Goal: Book appointment/travel/reservation

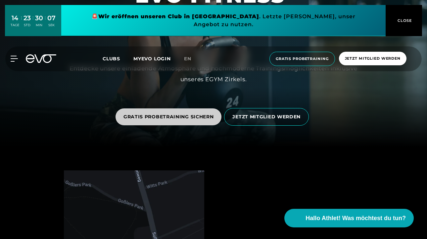
scroll to position [92, 0]
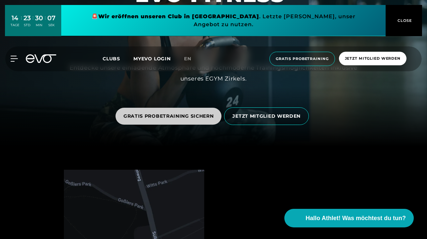
click at [179, 111] on span "GRATIS PROBETRAINING SICHERN" at bounding box center [169, 116] width 106 height 17
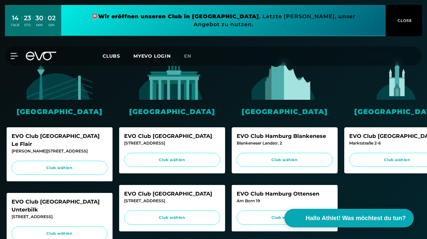
scroll to position [167, 0]
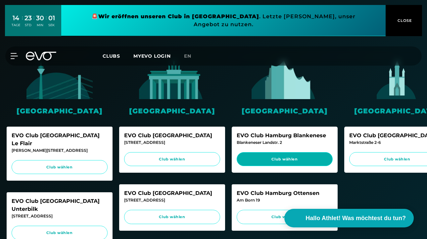
click at [276, 159] on span "Club wählen" at bounding box center [284, 159] width 83 height 6
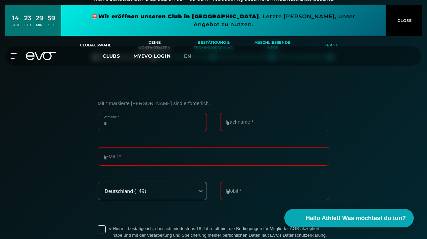
click at [149, 122] on input "Vorname *" at bounding box center [152, 122] width 109 height 19
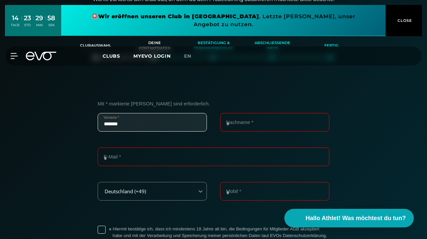
type input "*******"
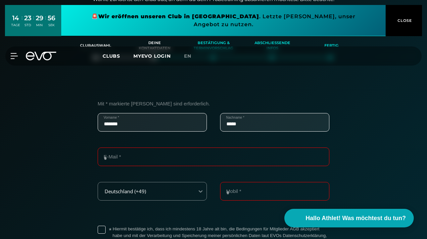
type input "*****"
type input "**********"
click at [234, 189] on input "Mobil *" at bounding box center [274, 191] width 109 height 19
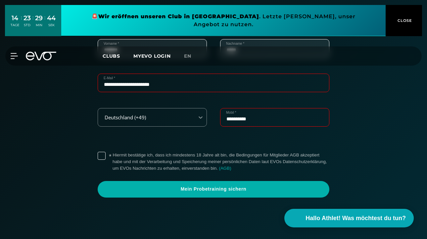
scroll to position [215, 0]
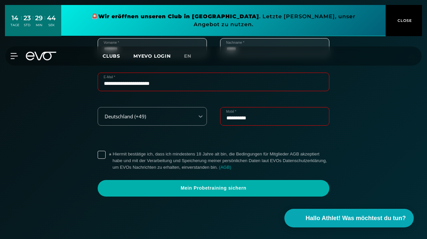
type input "**********"
click at [113, 154] on label "* Hiermit bestätige ich, dass ich mindestens 18 Jahre alt bin, die Bedingungen …" at bounding box center [221, 161] width 217 height 20
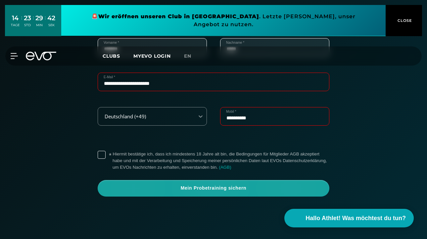
click at [224, 189] on span "Mein Probetraining sichern" at bounding box center [214, 188] width 216 height 7
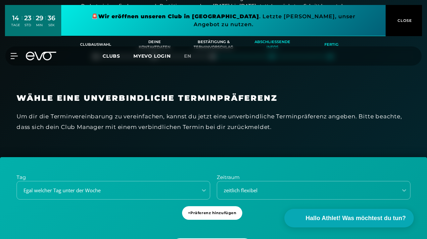
scroll to position [140, 0]
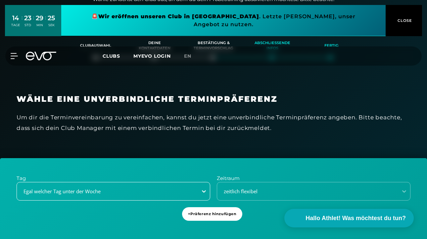
click at [201, 190] on div "Egal welcher Tag unter der Woche" at bounding box center [114, 191] width 194 height 19
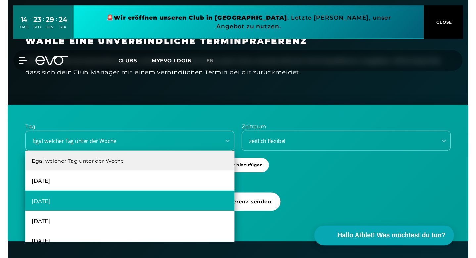
scroll to position [12, 0]
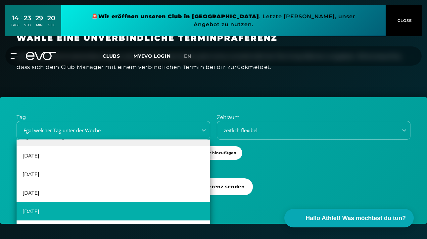
click at [40, 209] on div "[DATE]" at bounding box center [114, 211] width 194 height 19
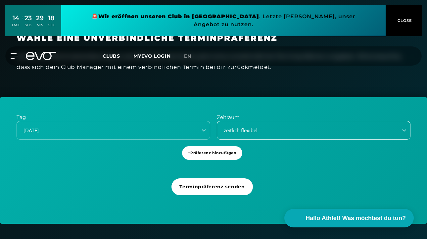
click at [271, 128] on div "zeitlich flexibel" at bounding box center [306, 131] width 176 height 8
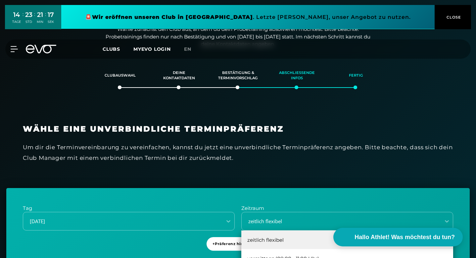
scroll to position [110, 0]
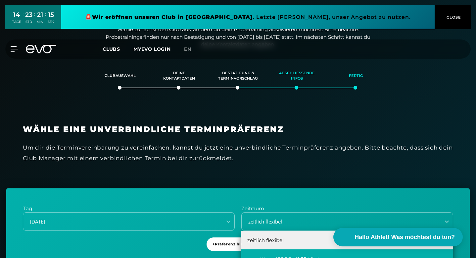
click at [268, 239] on div "vormittags (08:00 - 11:00 Uhr)" at bounding box center [348, 258] width 212 height 19
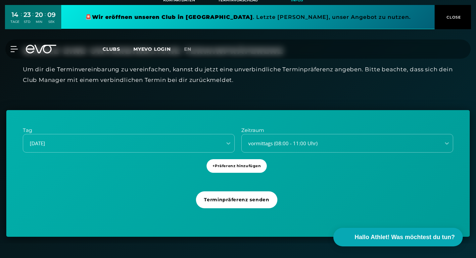
scroll to position [189, 0]
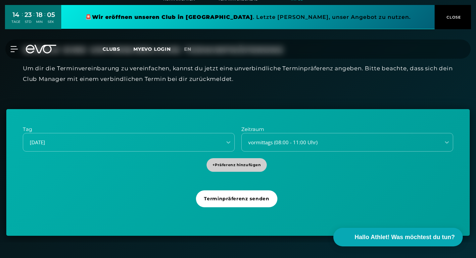
click at [242, 162] on span "+ Präferenz hinzufügen" at bounding box center [237, 165] width 49 height 6
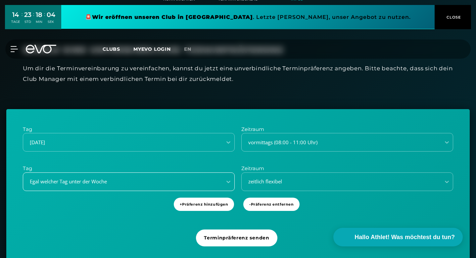
click at [163, 178] on div "Egal welcher Tag unter der Woche" at bounding box center [121, 182] width 194 height 8
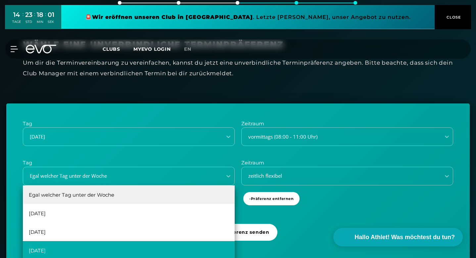
scroll to position [12, 0]
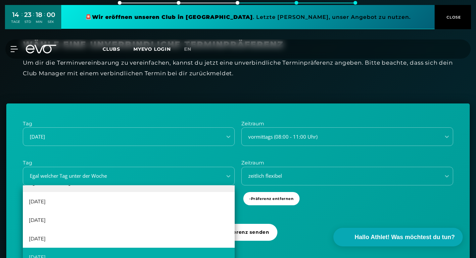
click at [72, 239] on div "[DATE]" at bounding box center [129, 256] width 212 height 19
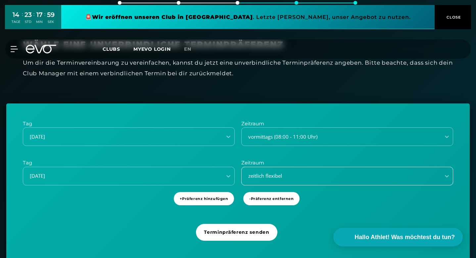
click at [286, 172] on div "zeitlich flexibel" at bounding box center [340, 176] width 194 height 8
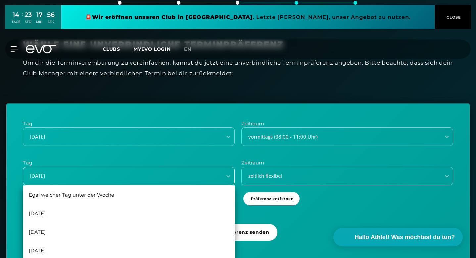
click at [121, 171] on div "[DATE]" at bounding box center [122, 175] width 199 height 9
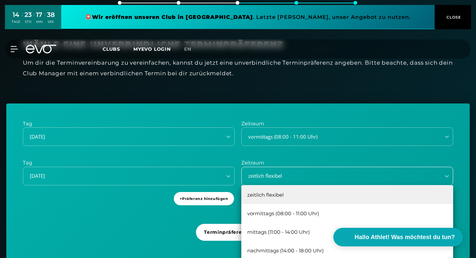
click at [293, 172] on div "zeitlich flexibel" at bounding box center [340, 176] width 194 height 8
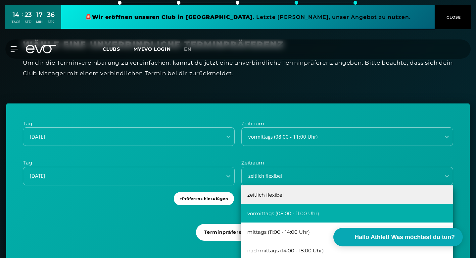
click at [283, 204] on div "vormittags (08:00 - 11:00 Uhr)" at bounding box center [348, 213] width 212 height 19
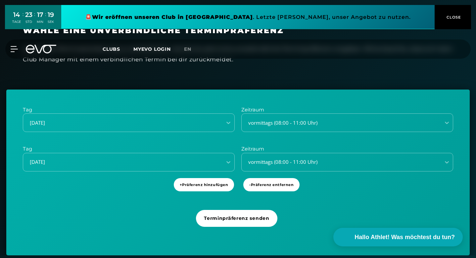
scroll to position [223, 0]
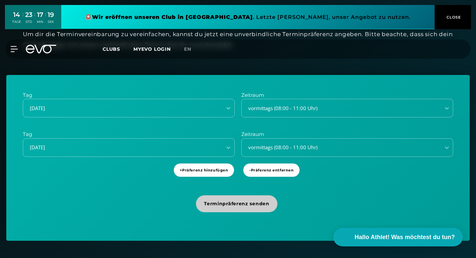
click at [226, 195] on span "Terminpräferenz senden" at bounding box center [236, 203] width 81 height 17
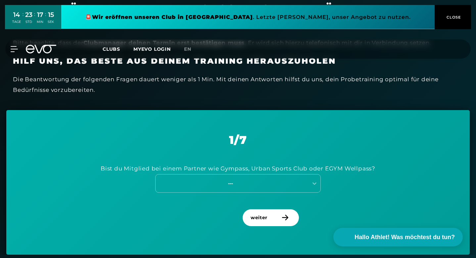
scroll to position [227, 0]
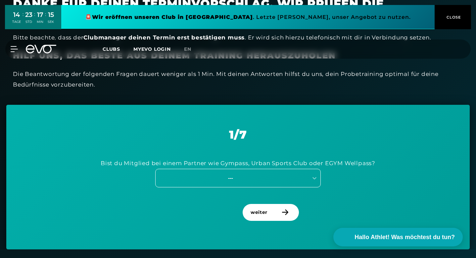
click at [232, 174] on div "---" at bounding box center [230, 178] width 149 height 8
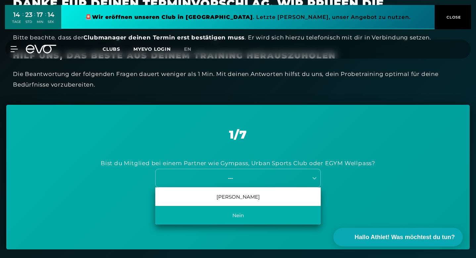
click at [230, 206] on div "Nein" at bounding box center [238, 215] width 166 height 19
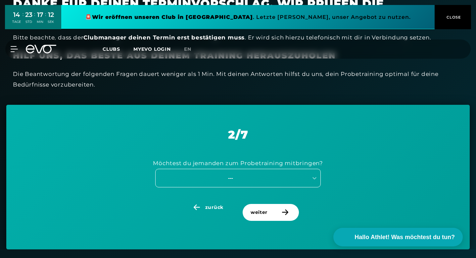
click at [229, 174] on div "---" at bounding box center [230, 178] width 149 height 8
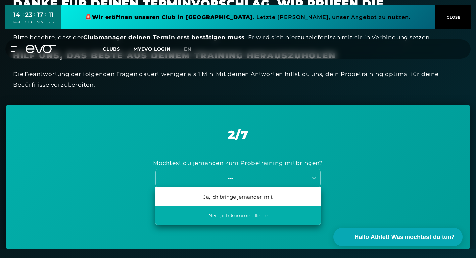
click at [225, 206] on div "Nein, ich komme alleine" at bounding box center [238, 215] width 166 height 19
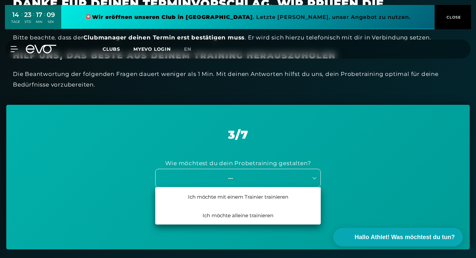
click at [235, 174] on div "---" at bounding box center [230, 178] width 149 height 8
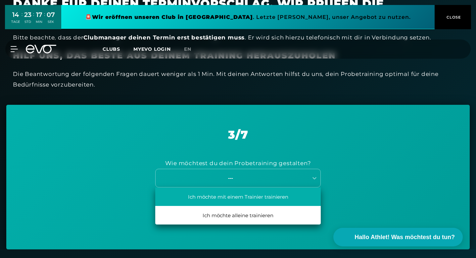
click at [233, 187] on div "Ich möchte mit einem Trainier trainieren" at bounding box center [238, 196] width 166 height 19
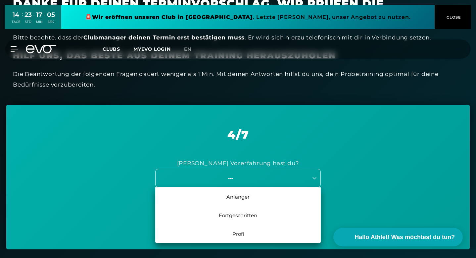
click at [239, 174] on div "---" at bounding box center [230, 178] width 149 height 8
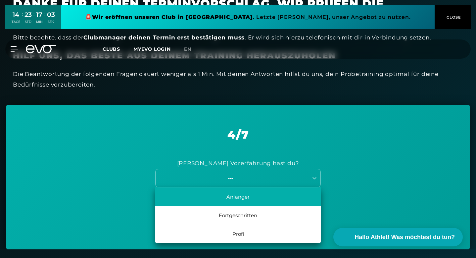
click at [238, 187] on div "Anfänger" at bounding box center [238, 196] width 166 height 19
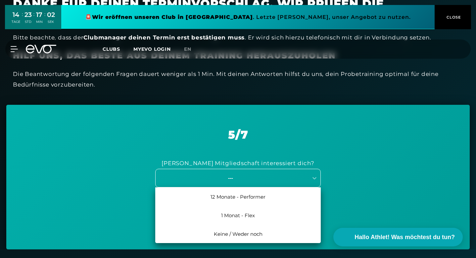
click at [241, 174] on div "---" at bounding box center [230, 178] width 149 height 8
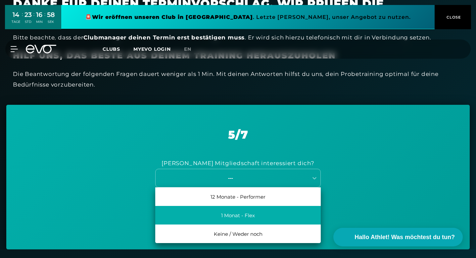
click at [237, 206] on div "1 Monat - Flex" at bounding box center [238, 215] width 166 height 19
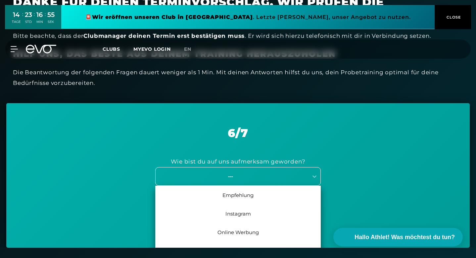
click at [235, 167] on div "---" at bounding box center [238, 176] width 166 height 19
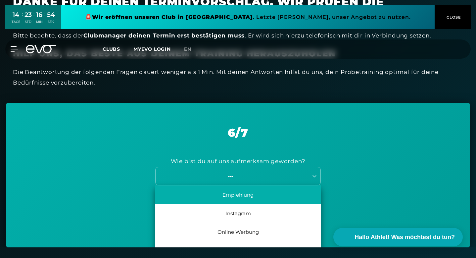
click at [235, 185] on div "Empfehlung" at bounding box center [238, 194] width 166 height 19
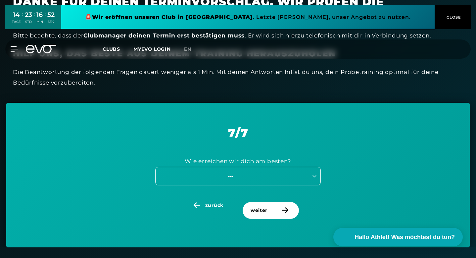
click at [241, 172] on div "---" at bounding box center [230, 176] width 149 height 8
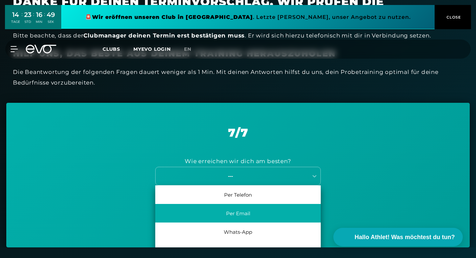
click at [241, 204] on div "Per Email" at bounding box center [238, 213] width 166 height 19
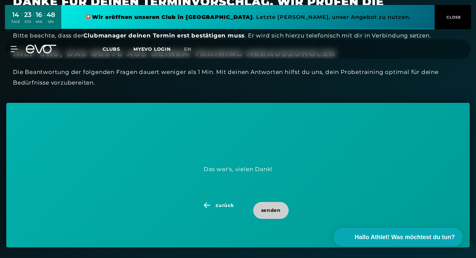
click at [262, 207] on span "senden" at bounding box center [271, 210] width 20 height 7
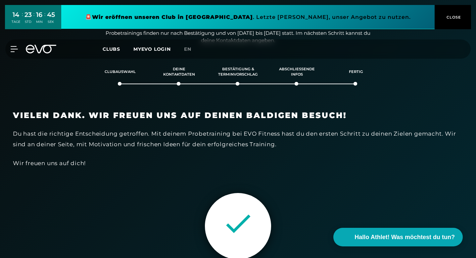
scroll to position [114, 0]
click at [37, 49] on icon at bounding box center [45, 49] width 22 height 9
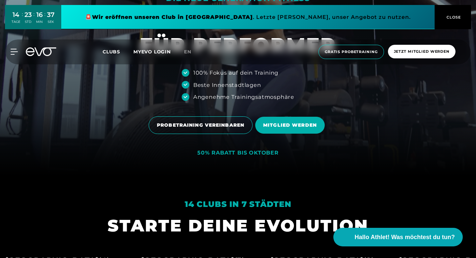
scroll to position [79, 0]
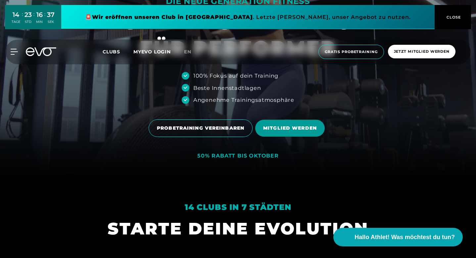
click at [273, 125] on span "MITGLIED WERDEN" at bounding box center [290, 128] width 54 height 7
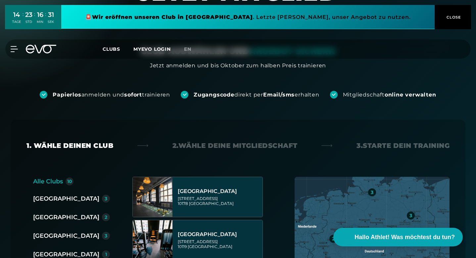
scroll to position [15, 0]
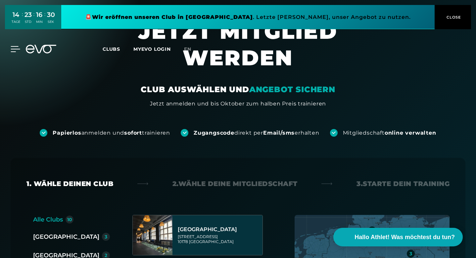
click at [11, 48] on icon at bounding box center [16, 49] width 10 height 6
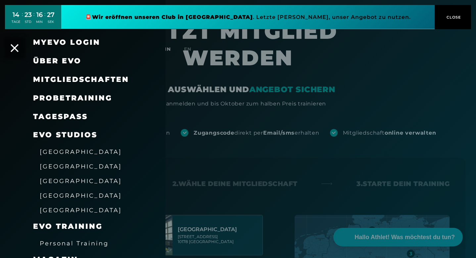
click at [67, 78] on span "Mitgliedschaften" at bounding box center [81, 79] width 96 height 9
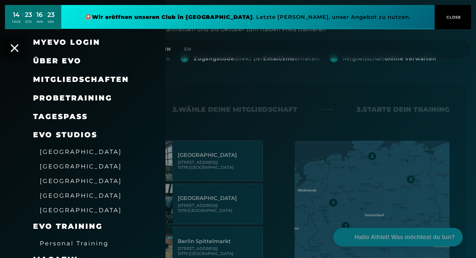
scroll to position [0, 0]
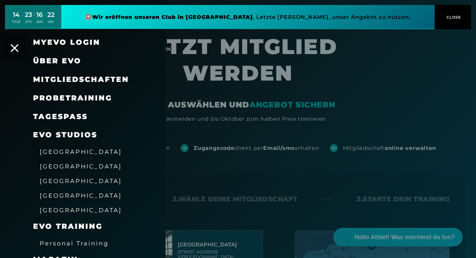
click at [90, 82] on span "Mitgliedschaften" at bounding box center [81, 79] width 96 height 9
click at [60, 58] on span "Über EVO" at bounding box center [57, 60] width 48 height 9
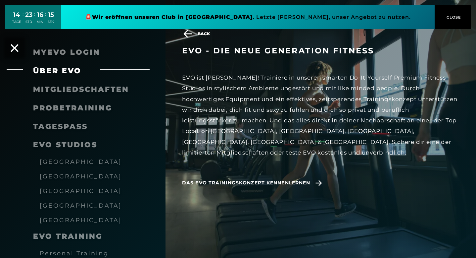
click at [82, 85] on span "Mitgliedschaften" at bounding box center [81, 89] width 96 height 9
click at [83, 87] on span "Mitgliedschaften" at bounding box center [81, 89] width 96 height 9
click at [64, 70] on span "Über EVO" at bounding box center [57, 70] width 48 height 9
click at [66, 89] on span "Mitgliedschaften" at bounding box center [81, 89] width 96 height 9
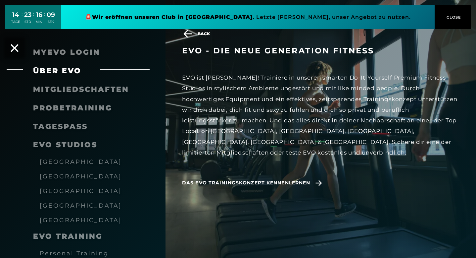
click at [427, 15] on span "CLOSE" at bounding box center [453, 17] width 16 height 6
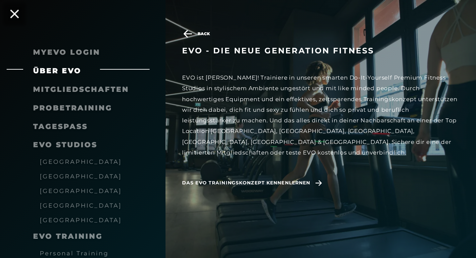
click at [17, 12] on icon at bounding box center [14, 14] width 9 height 9
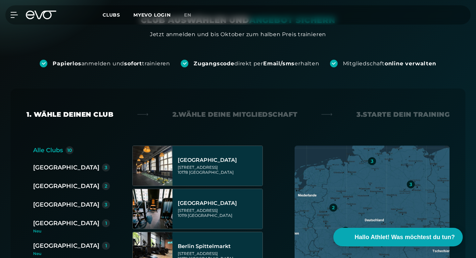
scroll to position [86, 0]
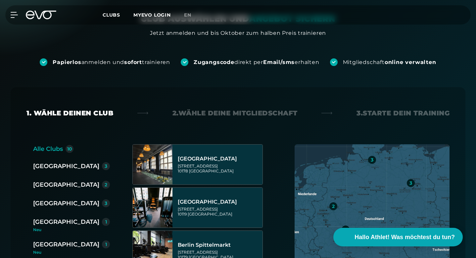
click at [50, 198] on div "[GEOGRAPHIC_DATA]" at bounding box center [66, 202] width 66 height 9
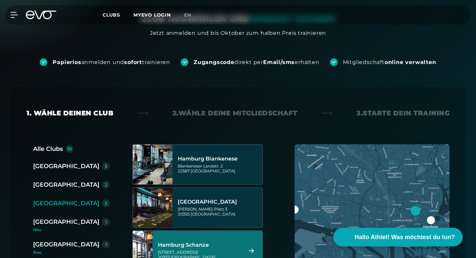
click at [202, 239] on div "Hamburg Schanze" at bounding box center [199, 245] width 83 height 7
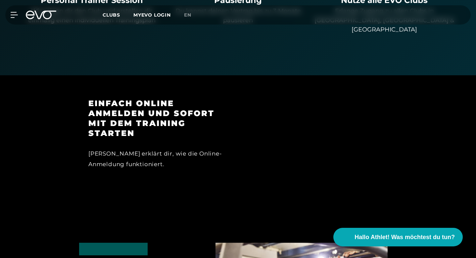
scroll to position [583, 0]
